Goal: Task Accomplishment & Management: Use online tool/utility

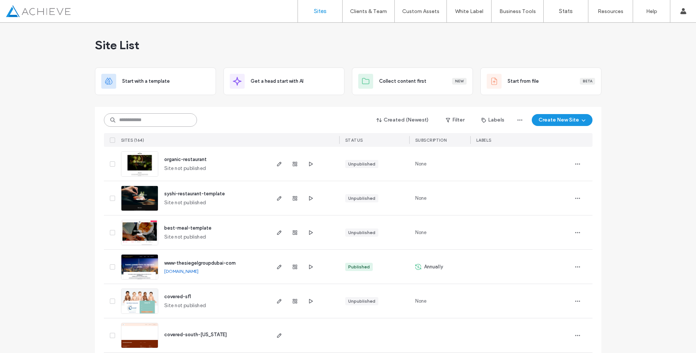
click at [163, 118] on input at bounding box center [150, 119] width 93 height 13
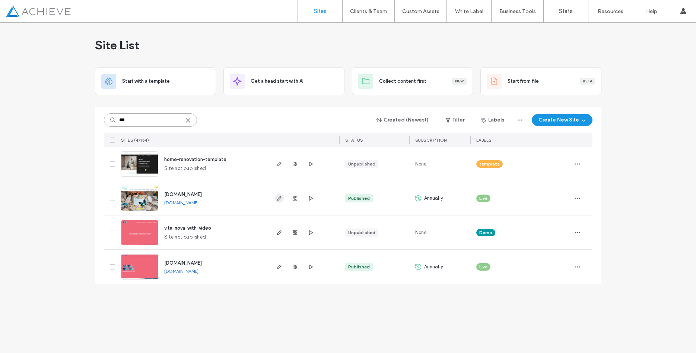
type input "***"
click at [278, 199] on icon "button" at bounding box center [279, 198] width 6 height 6
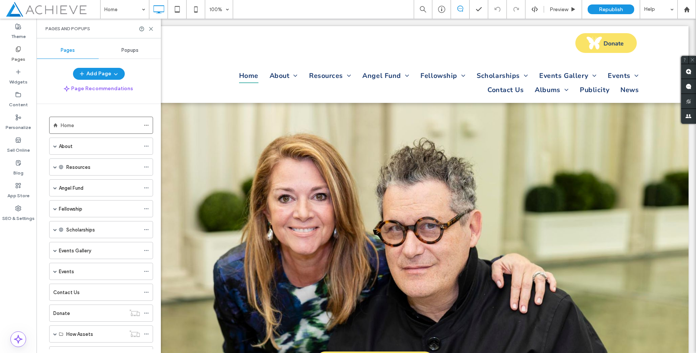
click at [125, 50] on span "Popups" at bounding box center [129, 50] width 17 height 6
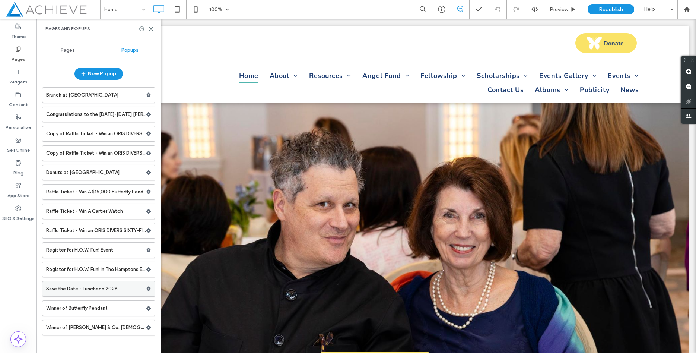
click at [145, 288] on label "Save the Date - Luncheon 2026" at bounding box center [96, 288] width 100 height 15
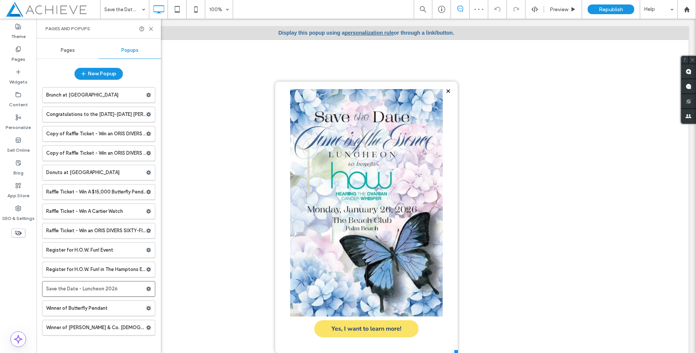
click at [371, 32] on div at bounding box center [366, 43] width 183 height 77
click at [384, 31] on div at bounding box center [366, 43] width 183 height 77
